Goal: Task Accomplishment & Management: Manage account settings

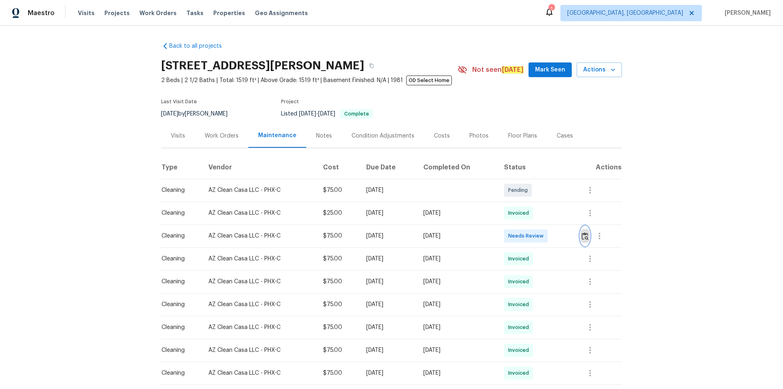
click at [557, 234] on img "button" at bounding box center [584, 236] width 7 height 8
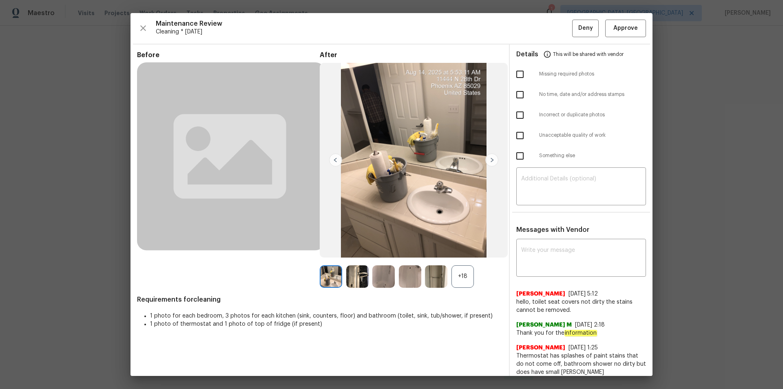
drag, startPoint x: 599, startPoint y: 24, endPoint x: 604, endPoint y: 24, distance: 5.0
click at [557, 24] on div "Maintenance Review Cleaning * Mon, Aug 11 Deny Approve" at bounding box center [391, 29] width 509 height 18
click at [557, 28] on span "Approve" at bounding box center [625, 28] width 24 height 10
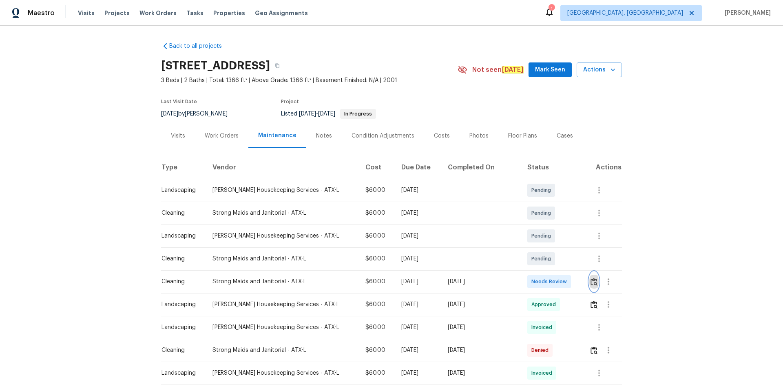
click at [557, 261] on img "button" at bounding box center [593, 282] width 7 height 8
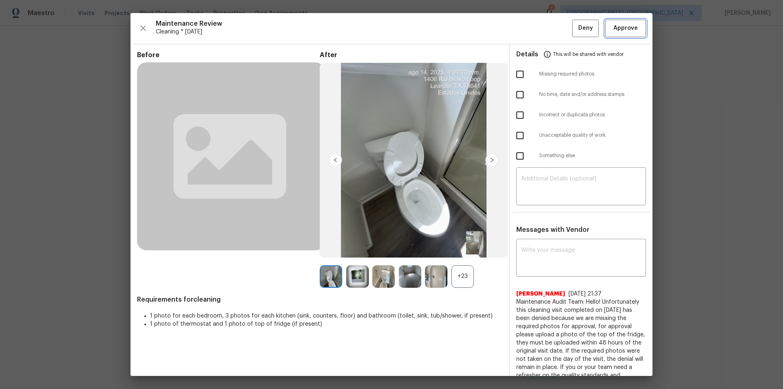
click at [557, 27] on span "Approve" at bounding box center [625, 28] width 24 height 10
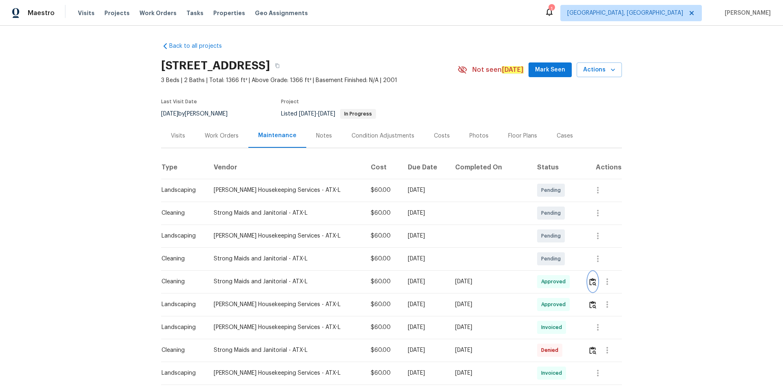
click at [557, 261] on img "button" at bounding box center [592, 282] width 7 height 8
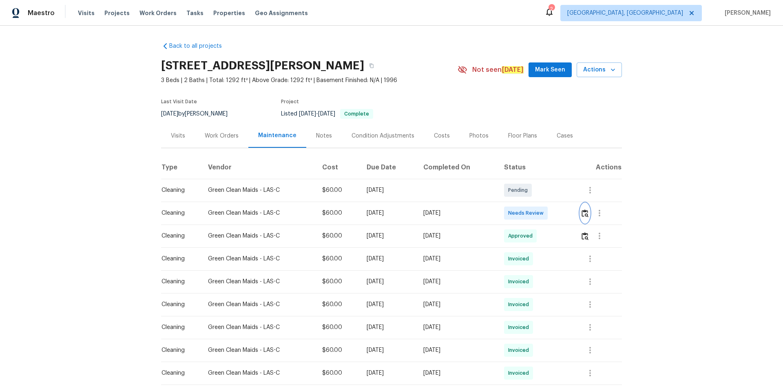
click at [557, 211] on img "button" at bounding box center [584, 213] width 7 height 8
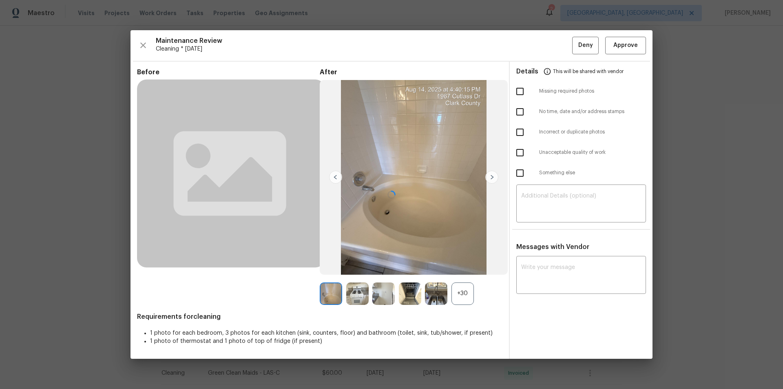
click at [557, 45] on div at bounding box center [391, 194] width 522 height 328
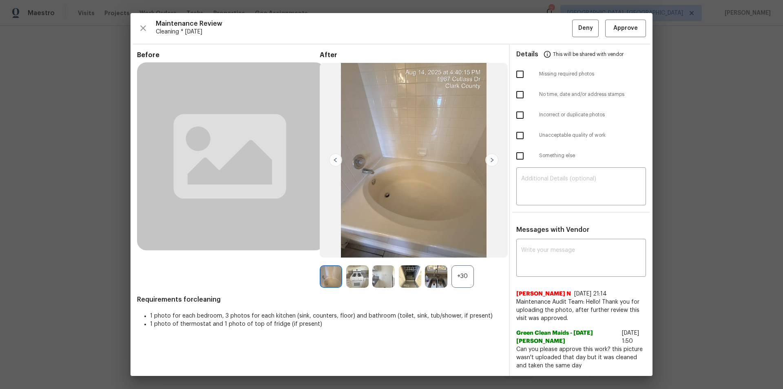
click at [557, 42] on div "Maintenance Review Cleaning * Mon, Aug 11 Deny Approve Before After +30 Require…" at bounding box center [391, 194] width 522 height 362
click at [557, 30] on button "Approve" at bounding box center [625, 29] width 41 height 18
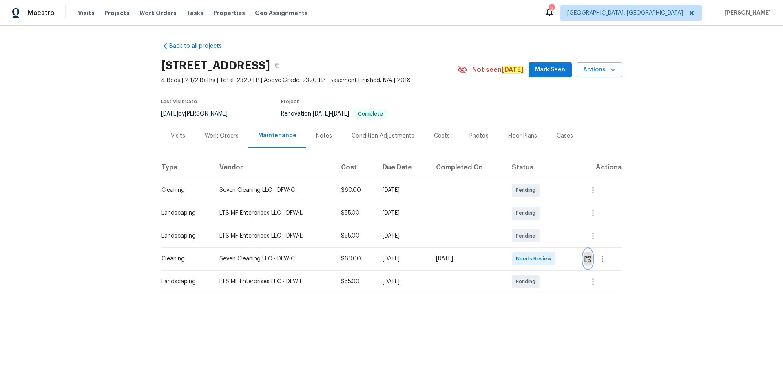
click at [557, 261] on img "button" at bounding box center [587, 259] width 7 height 8
click at [557, 259] on img "button" at bounding box center [587, 259] width 7 height 8
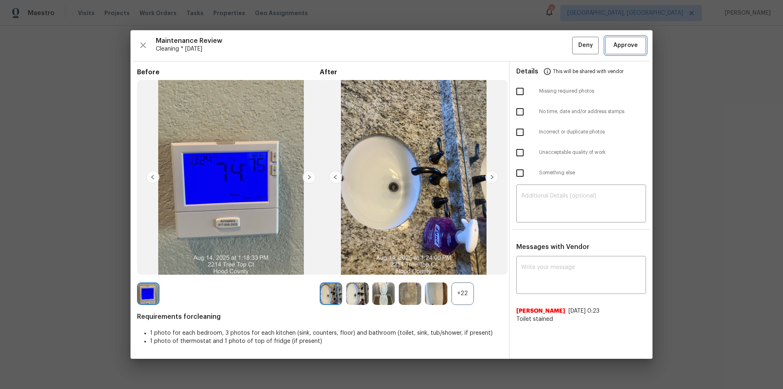
click at [557, 45] on button "Approve" at bounding box center [625, 46] width 41 height 18
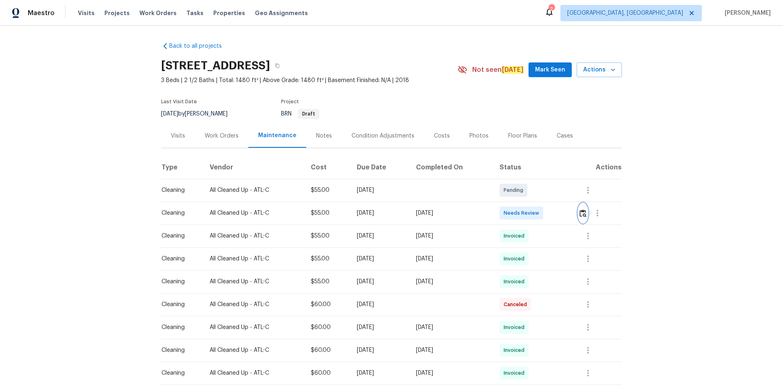
click at [557, 214] on img "button" at bounding box center [582, 213] width 7 height 8
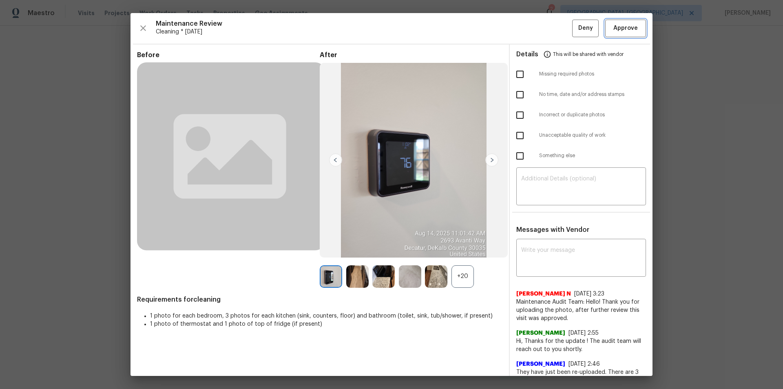
click at [557, 30] on span "Approve" at bounding box center [625, 28] width 24 height 10
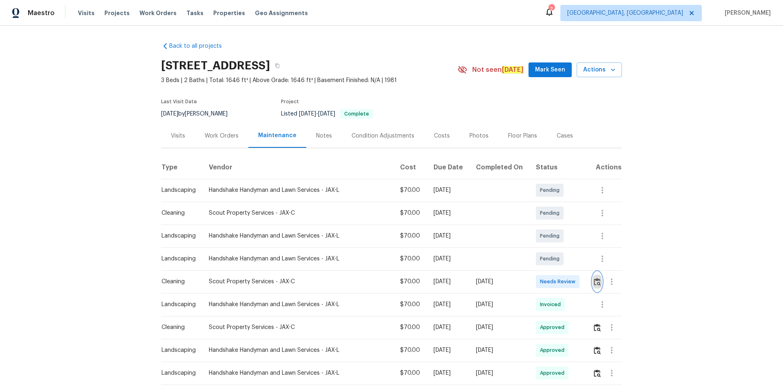
click at [557, 261] on button "button" at bounding box center [596, 282] width 9 height 20
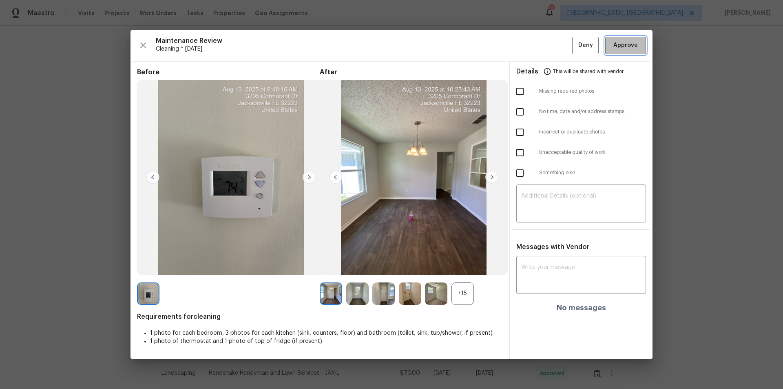
drag, startPoint x: 625, startPoint y: 41, endPoint x: 669, endPoint y: 119, distance: 89.8
click at [557, 41] on span "Approve" at bounding box center [625, 45] width 24 height 10
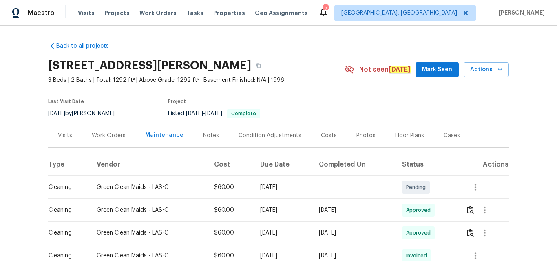
click at [464, 211] on td at bounding box center [484, 210] width 50 height 23
click at [473, 211] on img "button" at bounding box center [470, 210] width 7 height 8
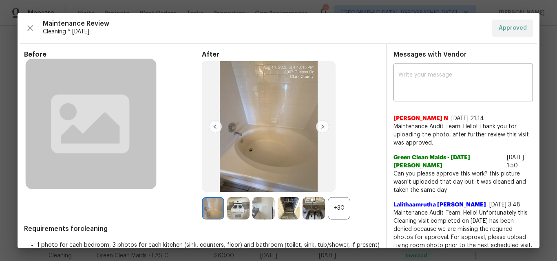
click at [342, 212] on div "+30" at bounding box center [339, 208] width 22 height 22
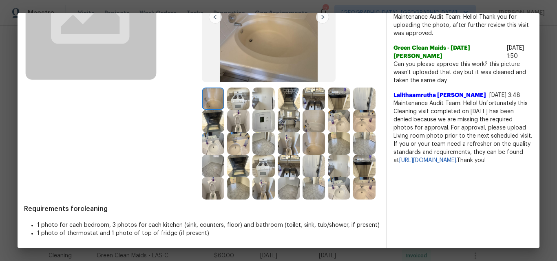
scroll to position [132, 0]
click at [275, 110] on img at bounding box center [263, 121] width 22 height 22
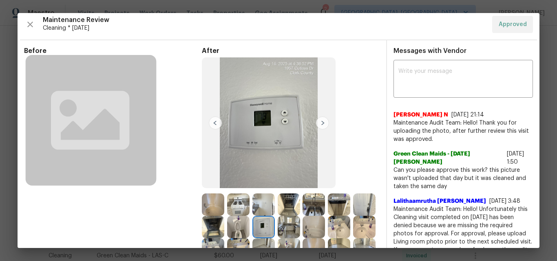
scroll to position [0, 0]
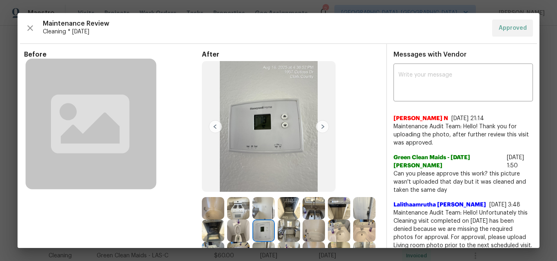
click at [275, 223] on img at bounding box center [263, 231] width 22 height 22
